Goal: Task Accomplishment & Management: Manage account settings

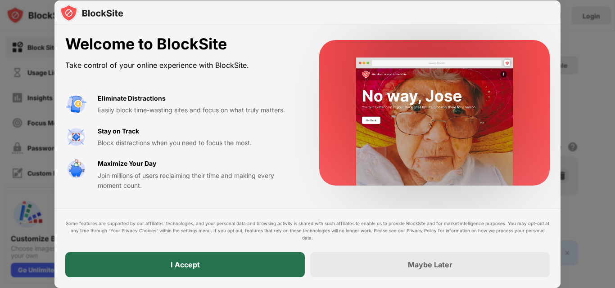
click at [222, 261] on div "I Accept" at bounding box center [184, 264] width 239 height 25
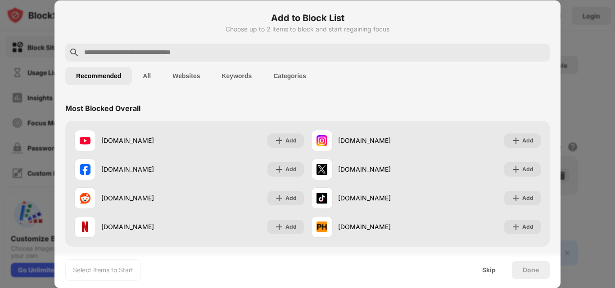
click at [209, 55] on input "text" at bounding box center [314, 52] width 463 height 11
click at [219, 48] on input "text" at bounding box center [314, 52] width 463 height 11
click at [184, 53] on input "text" at bounding box center [314, 52] width 463 height 11
paste input "**********"
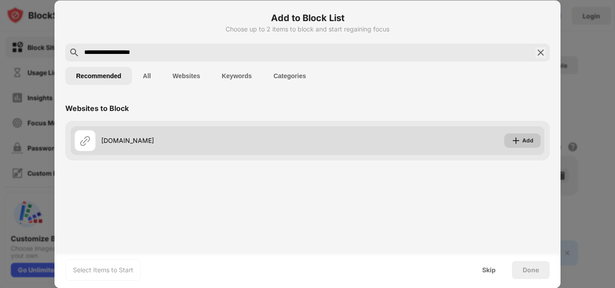
type input "**********"
click at [536, 146] on div "Add" at bounding box center [522, 141] width 36 height 14
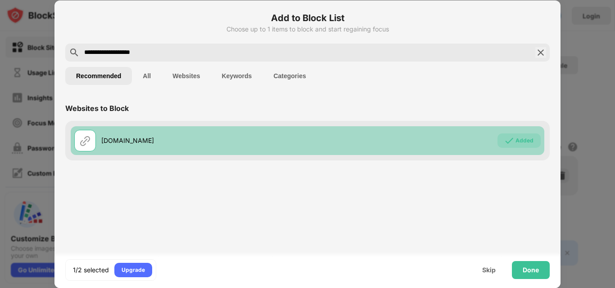
click at [536, 146] on div "Added" at bounding box center [518, 141] width 43 height 14
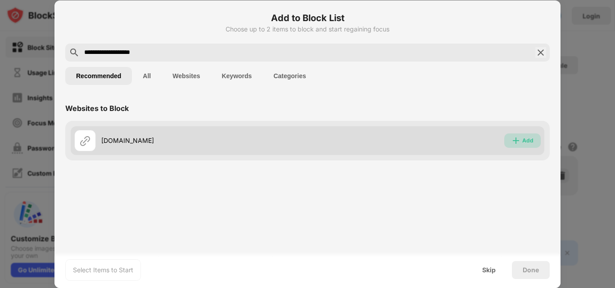
click at [530, 143] on div "Add" at bounding box center [527, 140] width 11 height 9
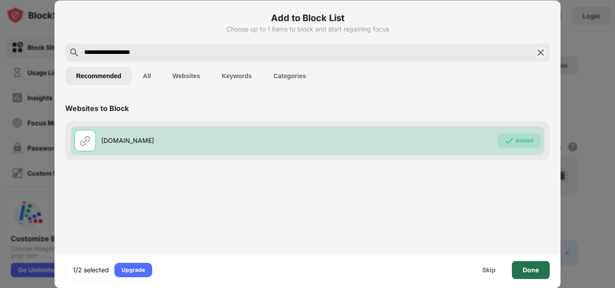
click at [530, 271] on div "Done" at bounding box center [530, 270] width 16 height 7
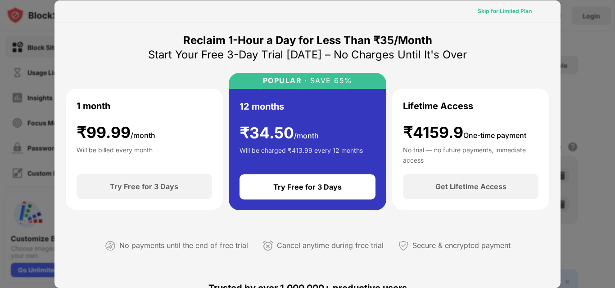
click at [512, 10] on div "Skip for Limited Plan" at bounding box center [504, 11] width 54 height 9
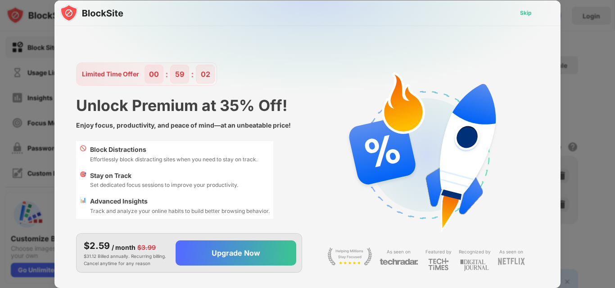
click at [528, 13] on div "Skip" at bounding box center [526, 13] width 12 height 9
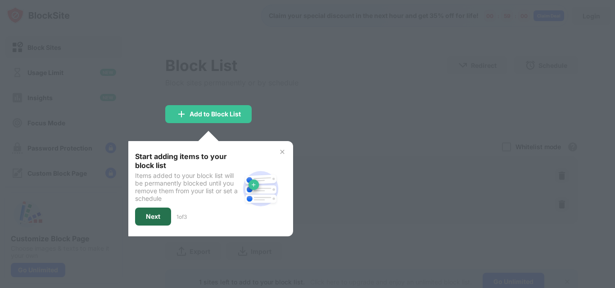
click at [145, 220] on div "Next" at bounding box center [153, 217] width 36 height 18
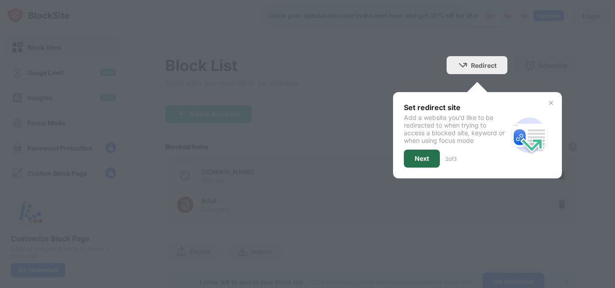
click at [418, 161] on div "Next" at bounding box center [421, 158] width 14 height 7
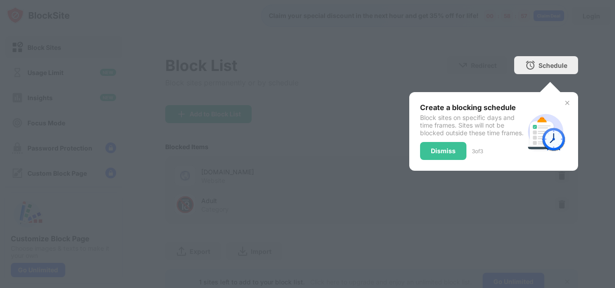
click at [435, 155] on div "Dismiss" at bounding box center [443, 151] width 25 height 7
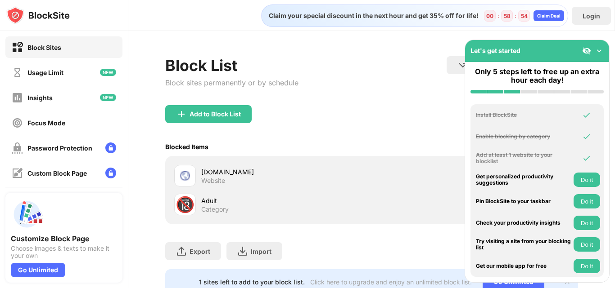
click at [410, 94] on div "Block List Block sites permanently or by schedule Redirect Choose a site to be …" at bounding box center [371, 80] width 413 height 49
click at [602, 51] on img at bounding box center [598, 50] width 9 height 9
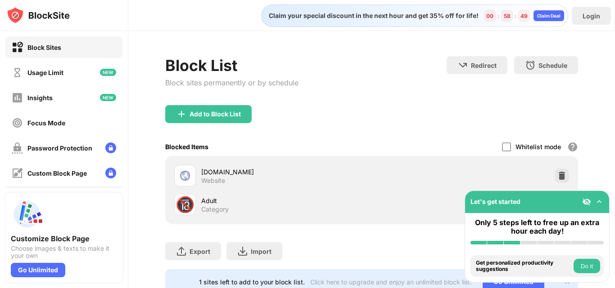
click at [600, 201] on img at bounding box center [598, 202] width 9 height 9
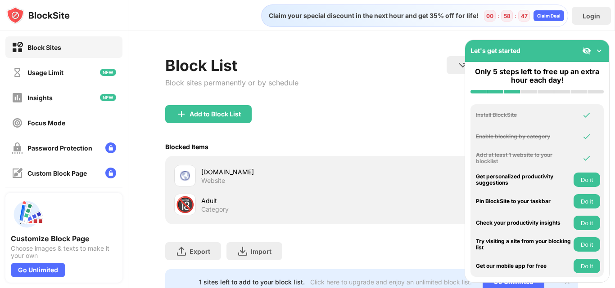
click at [351, 92] on div "Block List Block sites permanently or by schedule Redirect Choose a site to be …" at bounding box center [371, 80] width 413 height 49
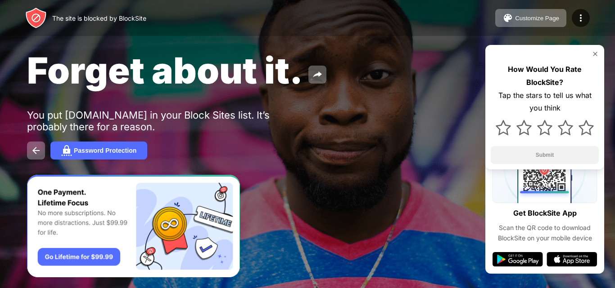
click at [597, 56] on img at bounding box center [594, 53] width 7 height 7
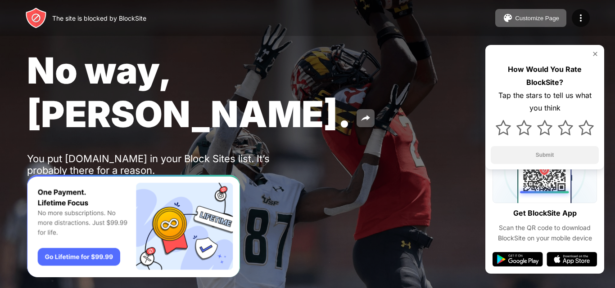
click at [72, 189] on img at bounding box center [66, 194] width 11 height 11
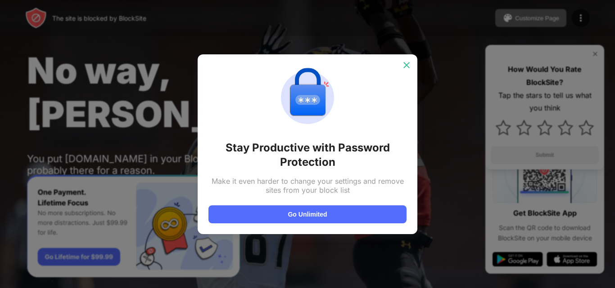
click at [406, 61] on img at bounding box center [406, 65] width 9 height 9
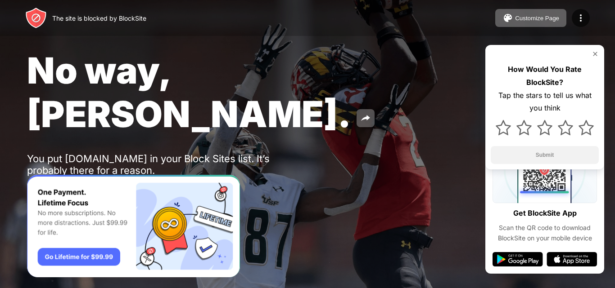
click at [597, 53] on img at bounding box center [594, 53] width 7 height 7
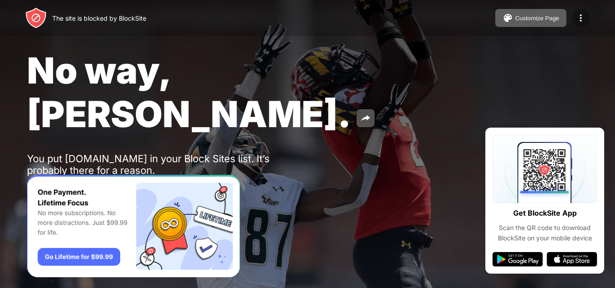
click at [585, 22] on img at bounding box center [580, 18] width 11 height 11
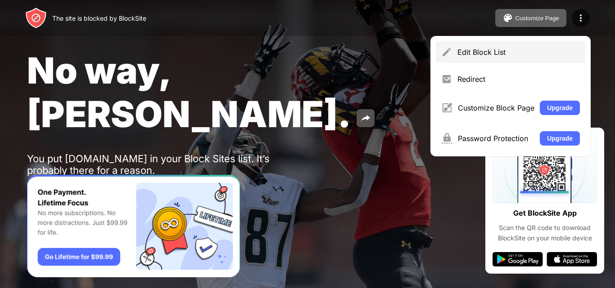
click at [472, 54] on div "Edit Block List" at bounding box center [518, 52] width 122 height 9
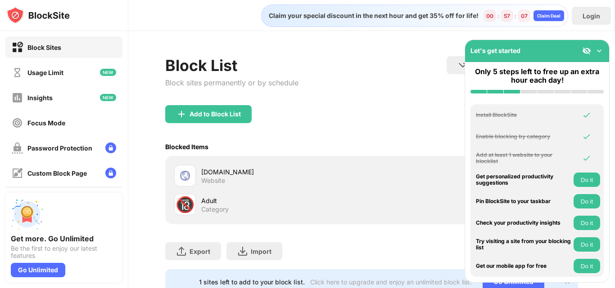
click at [598, 48] on img at bounding box center [598, 50] width 9 height 9
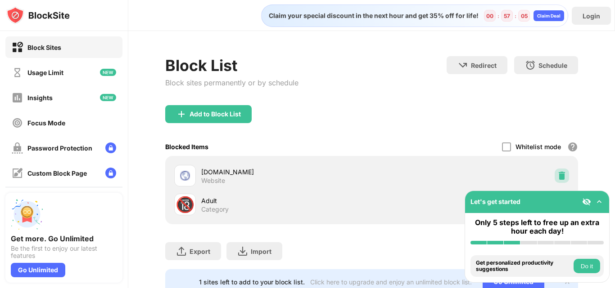
click at [557, 176] on img at bounding box center [561, 175] width 9 height 9
